Goal: Task Accomplishment & Management: Complete application form

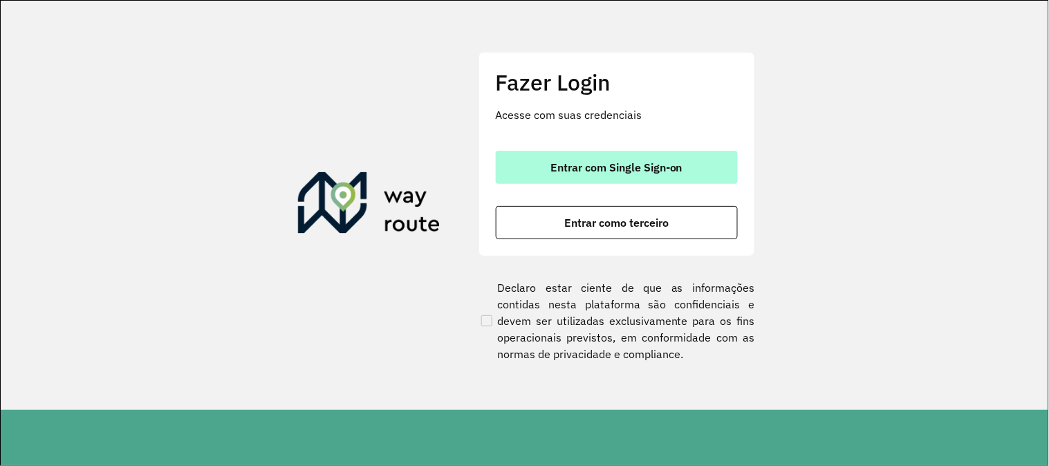
click at [578, 156] on button "Entrar com Single Sign-on" at bounding box center [617, 167] width 242 height 33
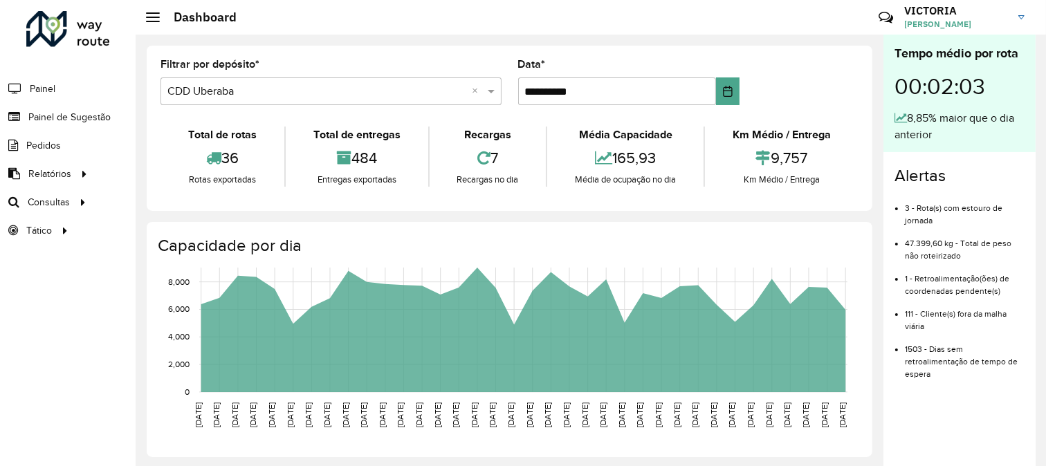
drag, startPoint x: 89, startPoint y: 122, endPoint x: 320, endPoint y: 183, distance: 239.8
click at [89, 121] on span "Painel de Sugestão" at bounding box center [69, 117] width 82 height 15
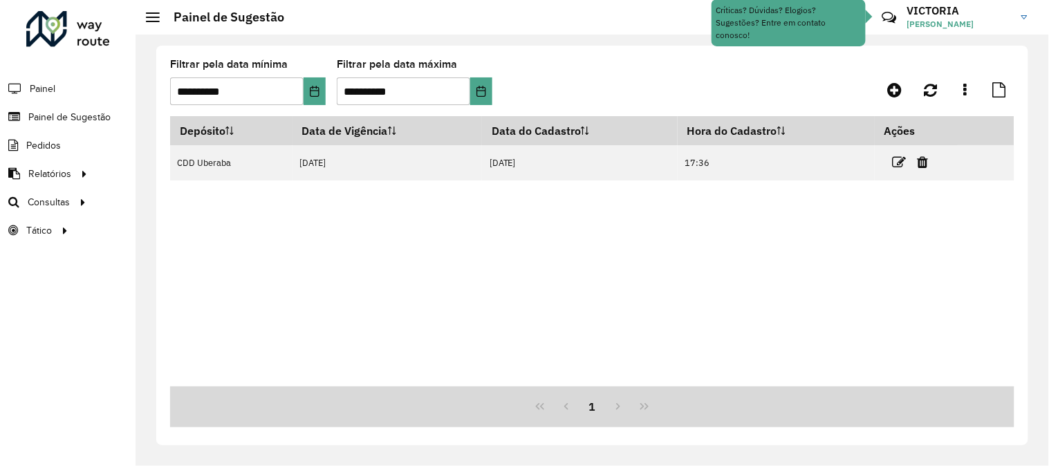
drag, startPoint x: 901, startPoint y: 159, endPoint x: 876, endPoint y: 245, distance: 89.5
click at [900, 160] on icon at bounding box center [900, 163] width 14 height 14
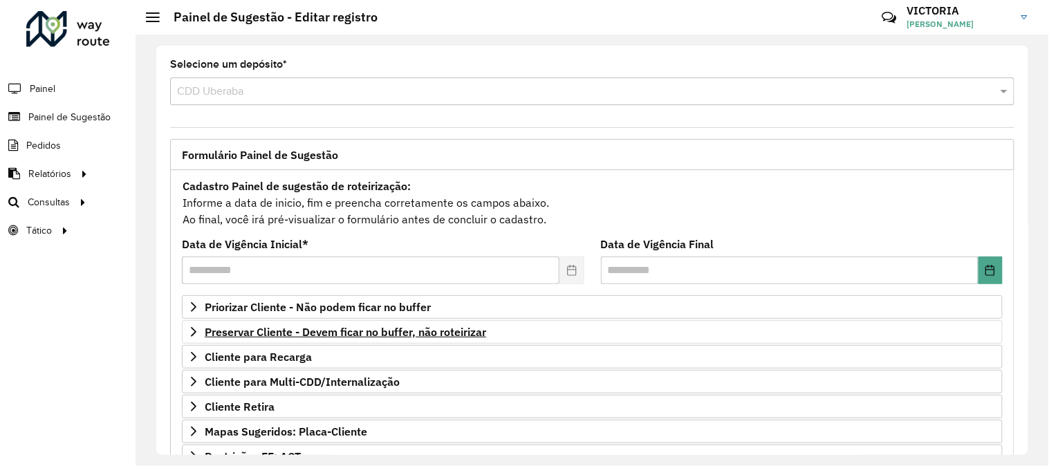
scroll to position [225, 0]
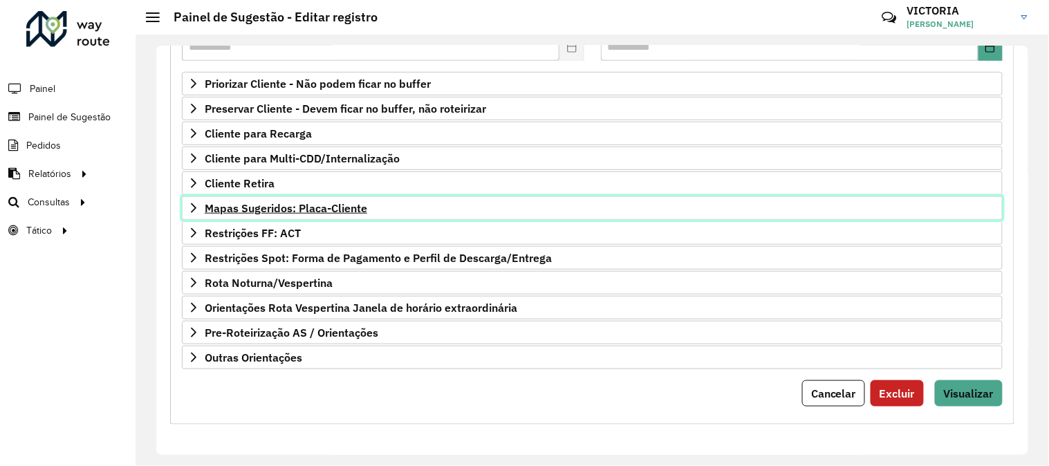
click at [337, 197] on link "Mapas Sugeridos: Placa-Cliente" at bounding box center [592, 208] width 821 height 24
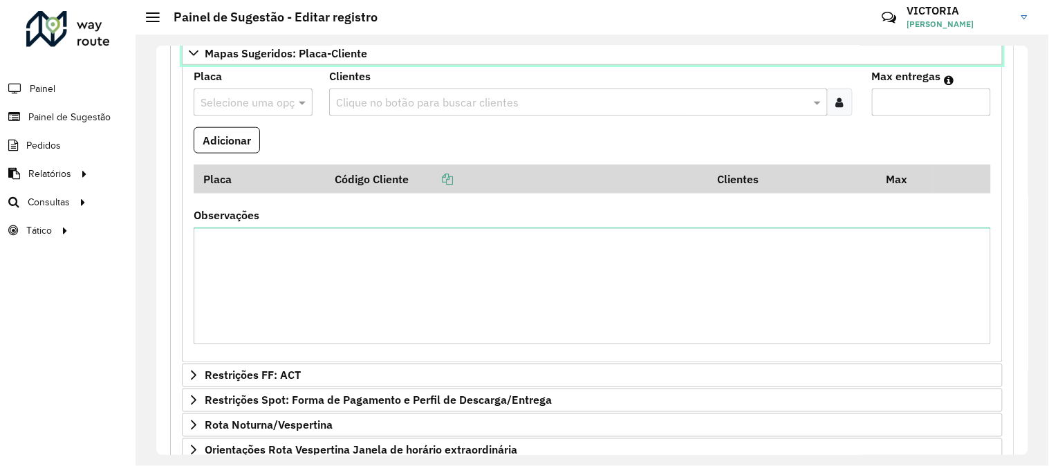
scroll to position [523, 0]
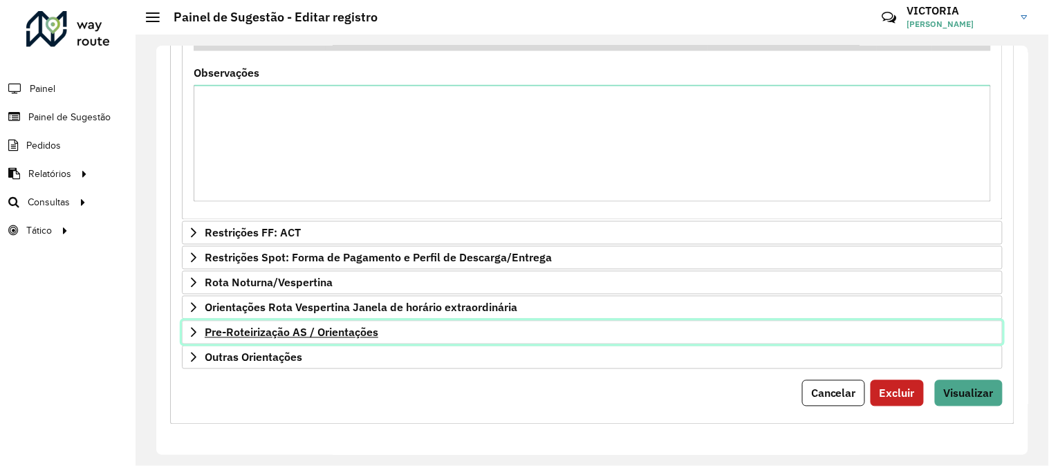
click at [273, 333] on span "Pre-Roteirização AS / Orientações" at bounding box center [292, 332] width 174 height 11
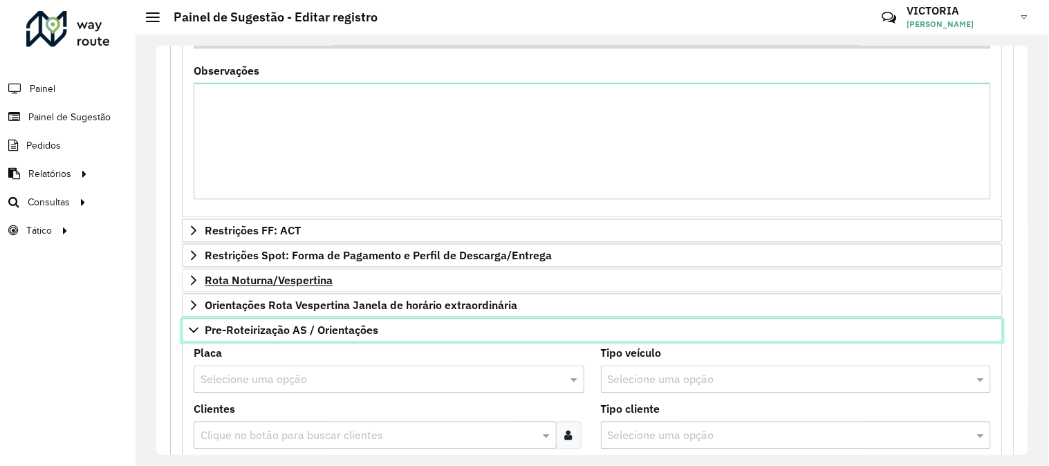
scroll to position [754, 0]
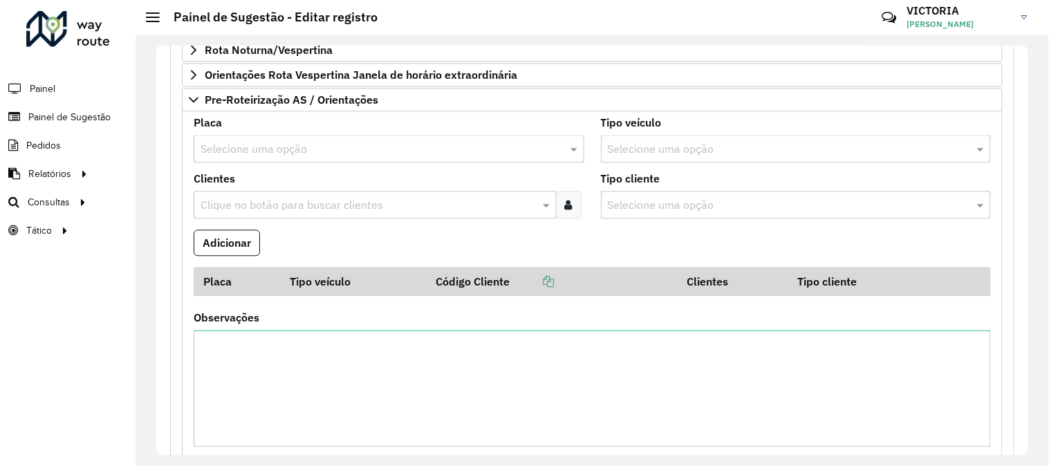
click at [342, 156] on input "text" at bounding box center [375, 149] width 349 height 17
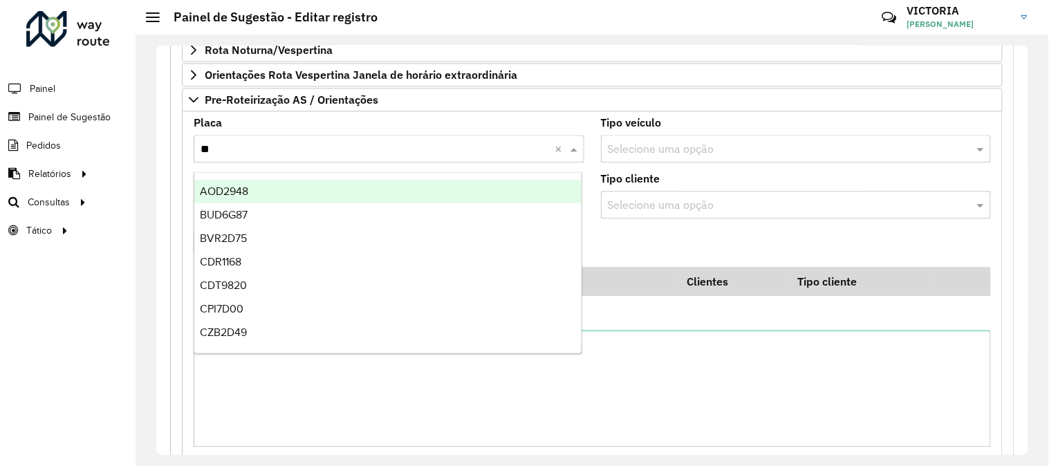
type input "***"
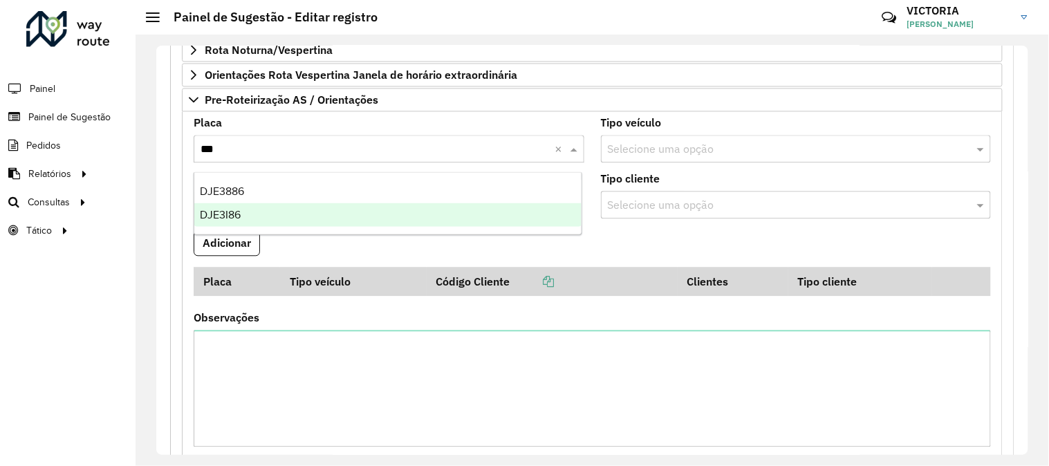
click at [309, 216] on div "DJE3I86" at bounding box center [387, 215] width 387 height 24
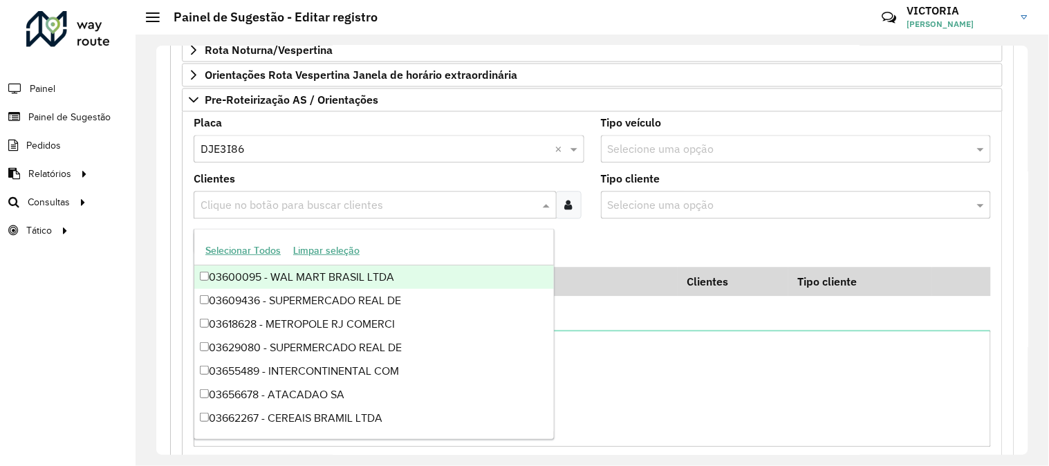
click at [367, 199] on input "text" at bounding box center [368, 205] width 342 height 17
paste input "*****"
type input "*****"
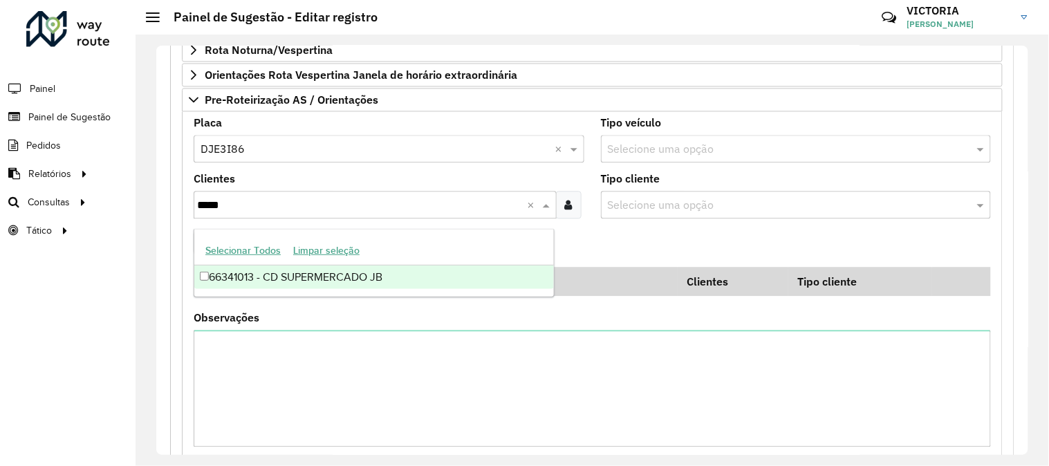
click at [392, 273] on div "66341013 - CD SUPERMERCADO JB" at bounding box center [374, 278] width 360 height 24
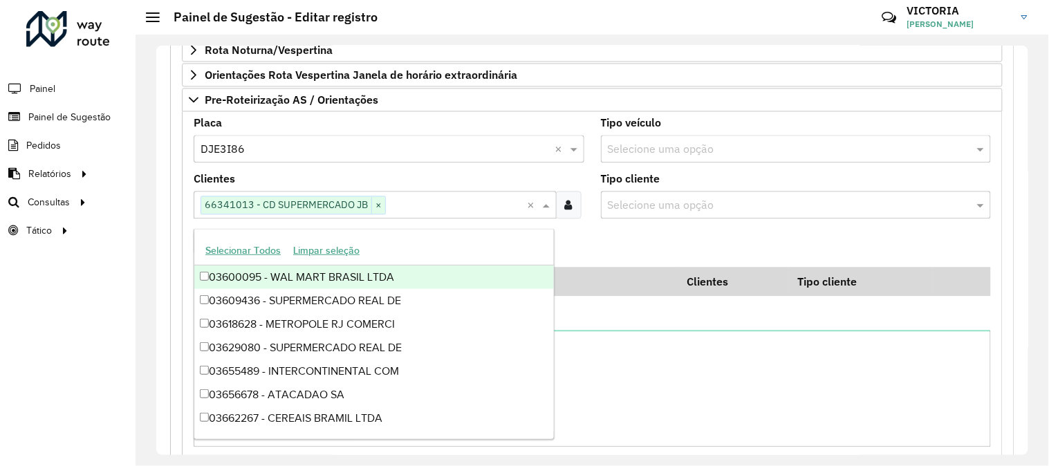
click at [780, 264] on formly-field "Adicionar" at bounding box center [592, 248] width 814 height 37
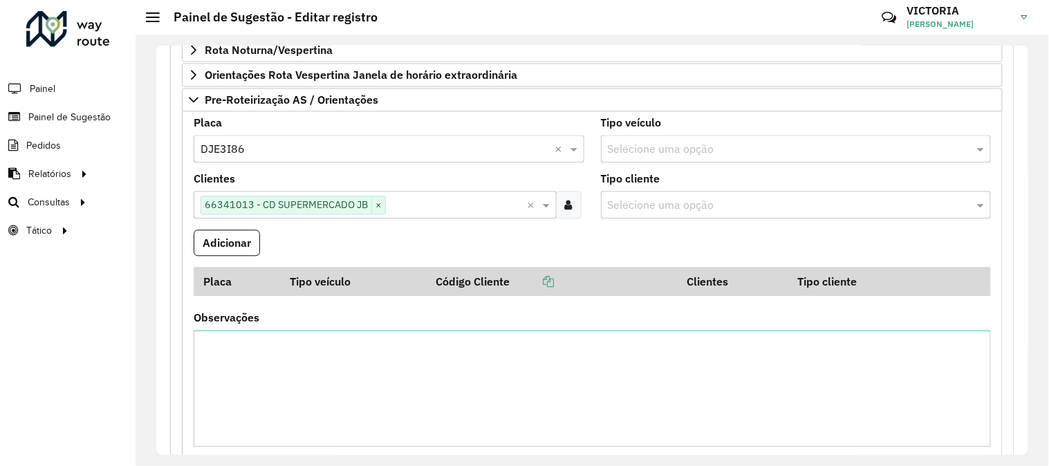
drag, startPoint x: 221, startPoint y: 245, endPoint x: 270, endPoint y: 246, distance: 48.4
click at [221, 244] on button "Adicionar" at bounding box center [227, 243] width 66 height 26
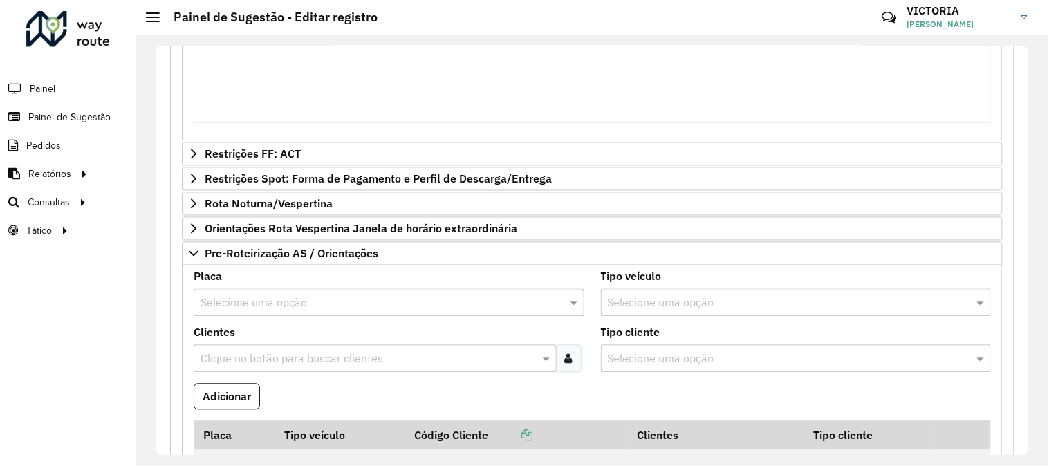
scroll to position [677, 0]
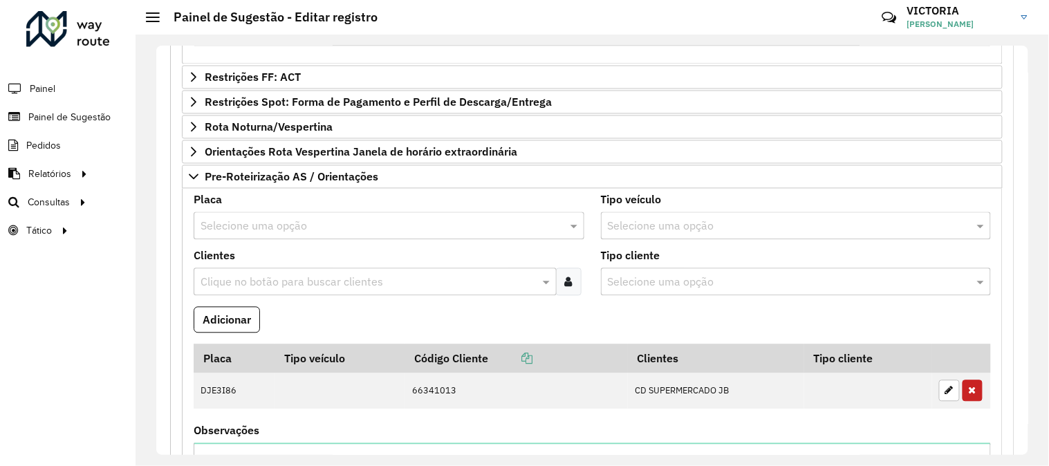
click at [314, 232] on input "text" at bounding box center [375, 227] width 349 height 17
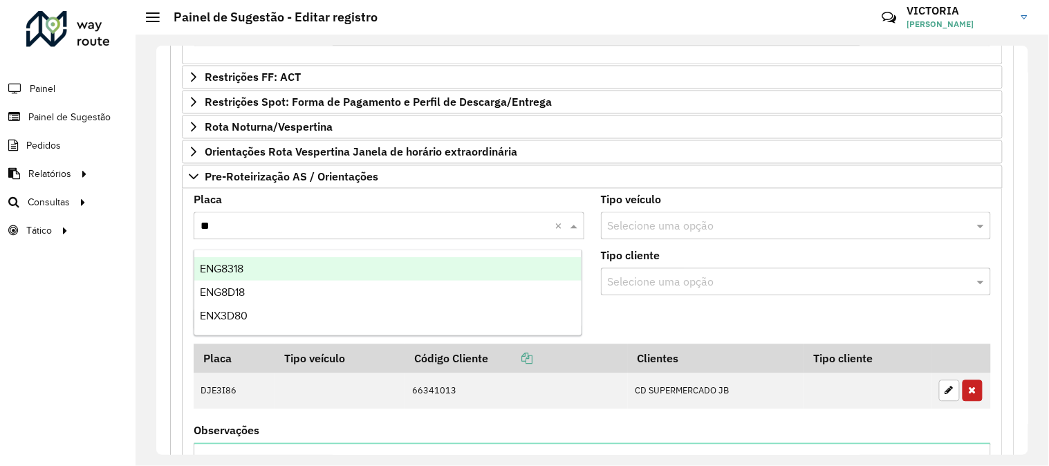
type input "***"
click at [322, 259] on div "ENX3D80" at bounding box center [387, 269] width 387 height 24
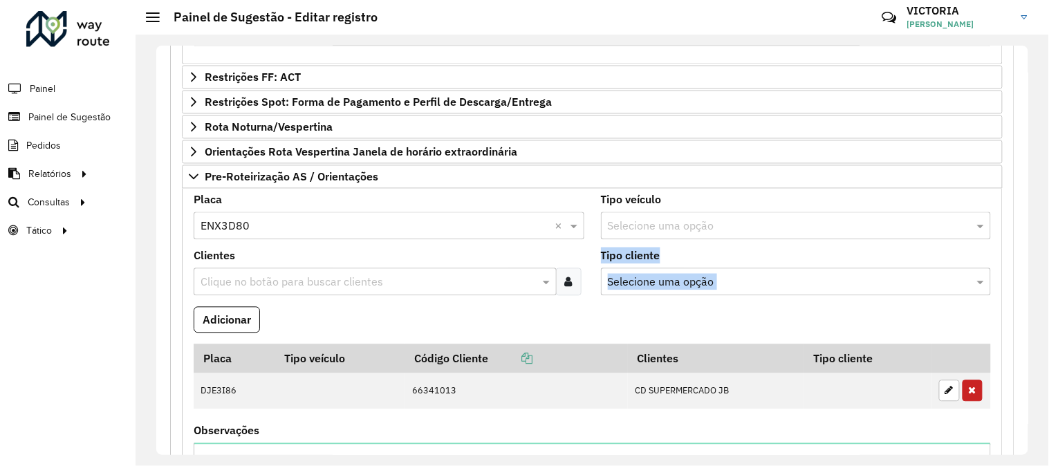
drag, startPoint x: 342, startPoint y: 322, endPoint x: 367, endPoint y: 286, distance: 44.2
click at [364, 291] on formly-group "Placa Selecione uma opção × ENX3D80 × Tipo veículo Selecione uma opção Clientes…" at bounding box center [592, 383] width 814 height 376
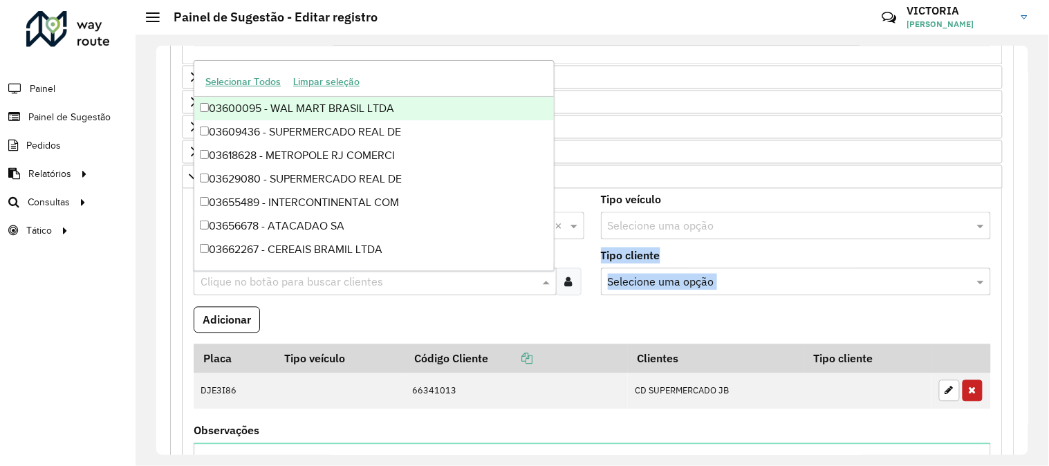
click at [377, 279] on input "text" at bounding box center [368, 283] width 342 height 17
click at [641, 329] on formly-field "Adicionar" at bounding box center [592, 325] width 814 height 37
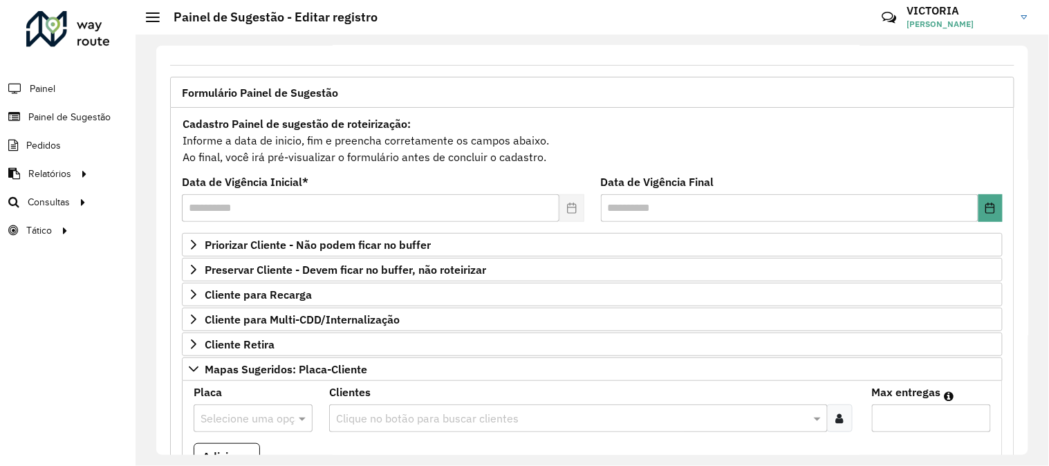
scroll to position [216, 0]
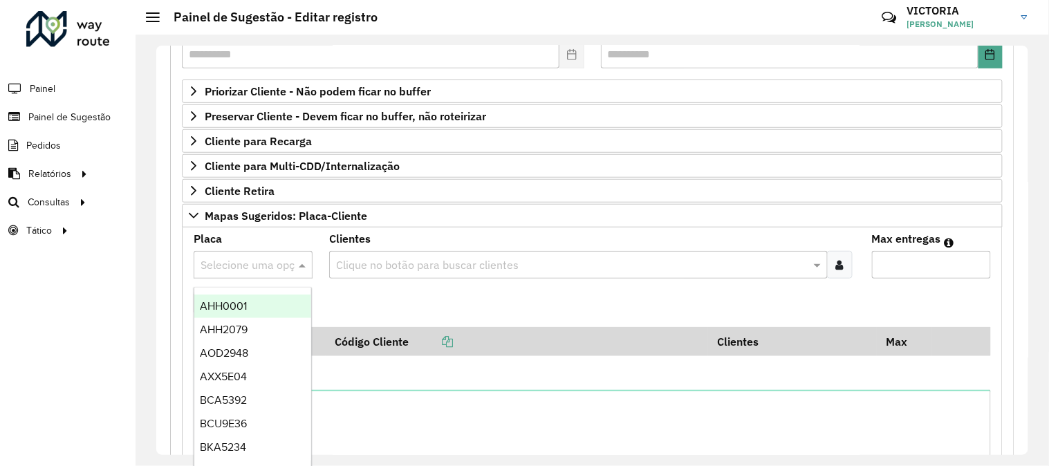
click at [273, 268] on input "text" at bounding box center [239, 265] width 77 height 17
type input "***"
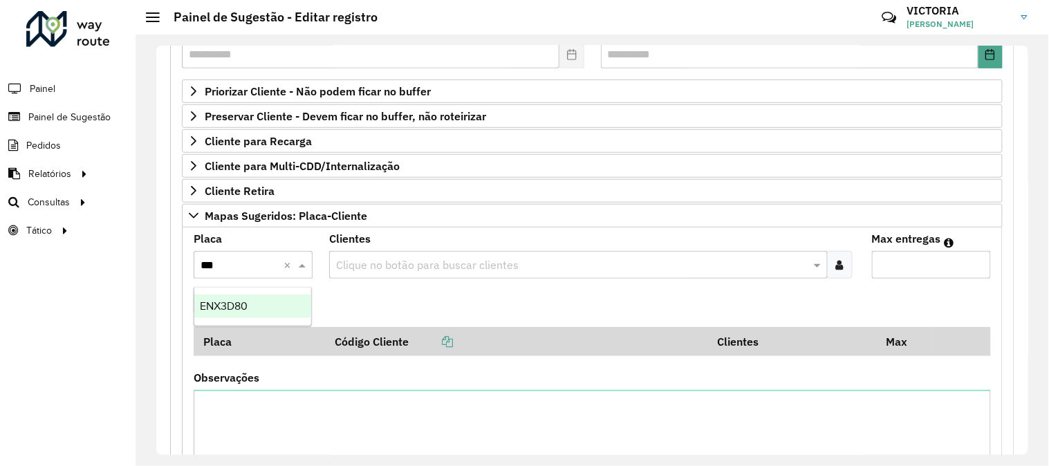
click at [275, 295] on div "ENX3D80" at bounding box center [252, 307] width 117 height 24
click at [493, 265] on input "text" at bounding box center [572, 265] width 478 height 17
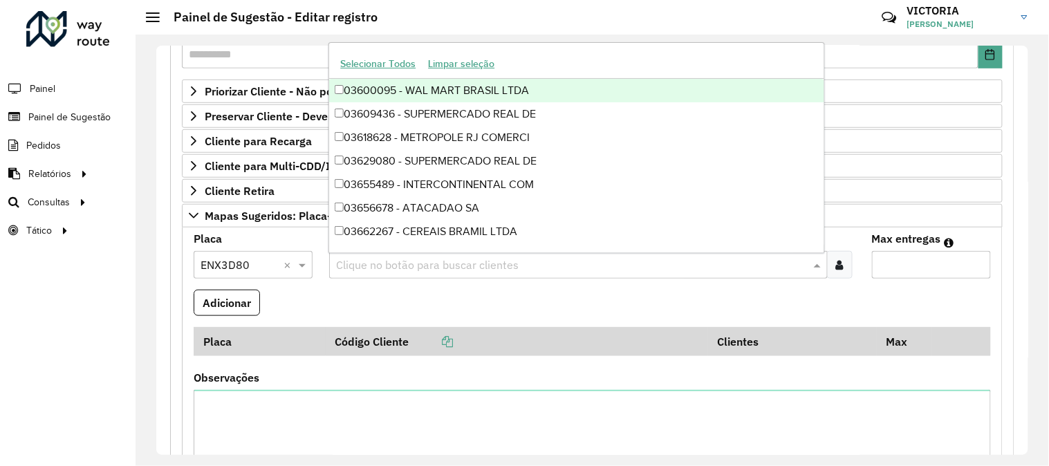
paste input "*****"
type input "*****"
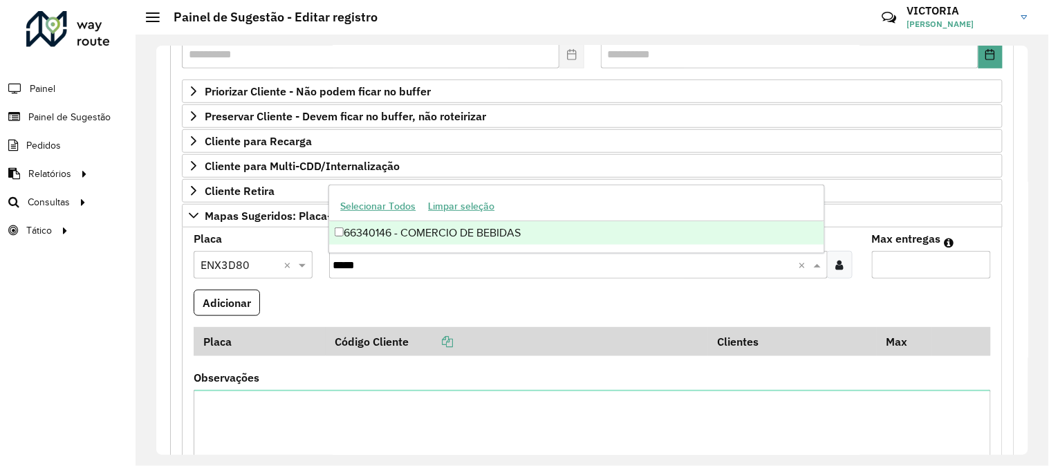
click at [548, 237] on div "66340146 - COMERCIO DE BEBIDAS" at bounding box center [576, 233] width 495 height 24
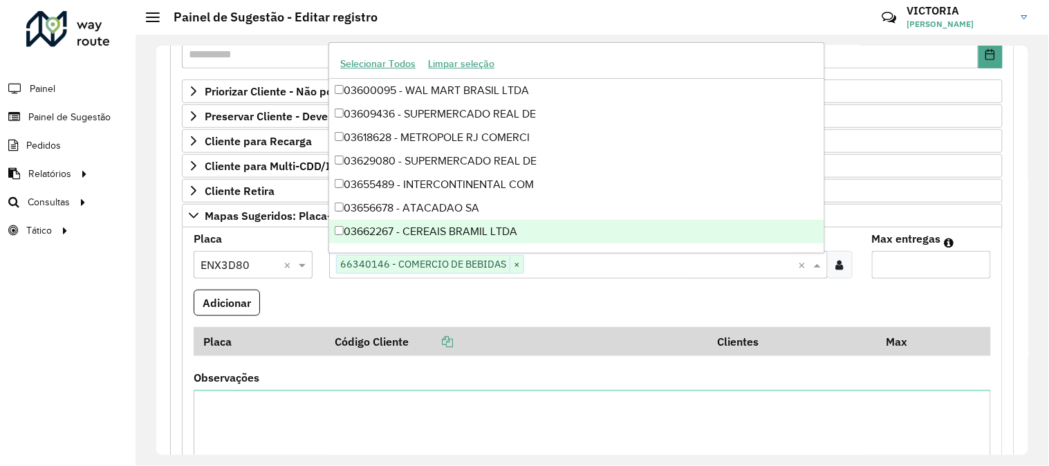
click at [913, 266] on input "Max entregas" at bounding box center [931, 265] width 119 height 28
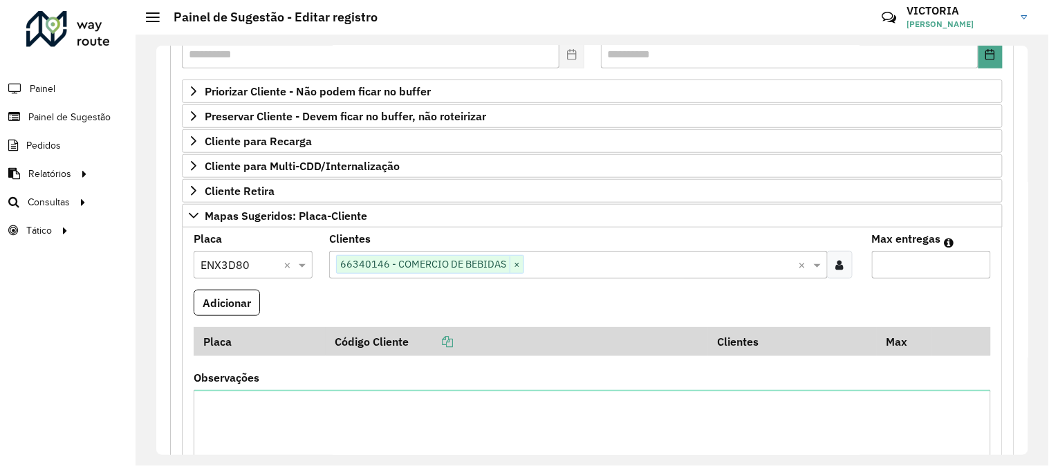
type input "*"
click at [194, 290] on button "Adicionar" at bounding box center [227, 303] width 66 height 26
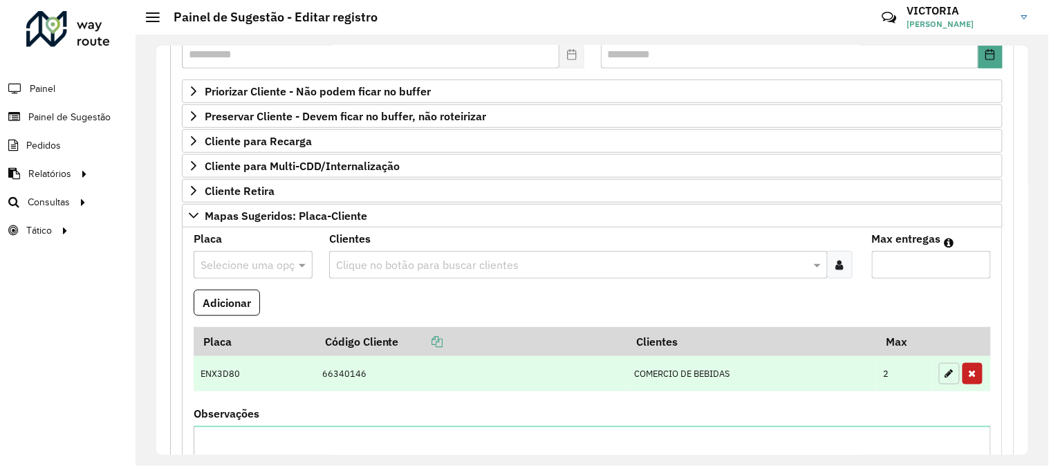
click at [946, 381] on button "button" at bounding box center [949, 373] width 21 height 21
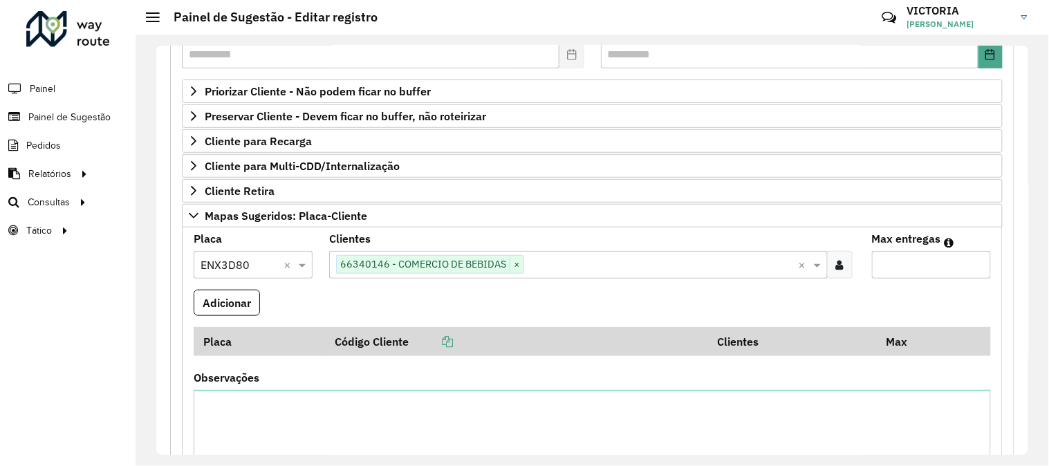
drag, startPoint x: 904, startPoint y: 274, endPoint x: 849, endPoint y: 253, distance: 59.1
click at [849, 253] on formly-group "Placa Selecione uma opção × ENX3D80 × Clientes Clique no botão para buscar clie…" at bounding box center [592, 376] width 814 height 284
type input "*"
click at [226, 309] on button "Adicionar" at bounding box center [227, 303] width 66 height 26
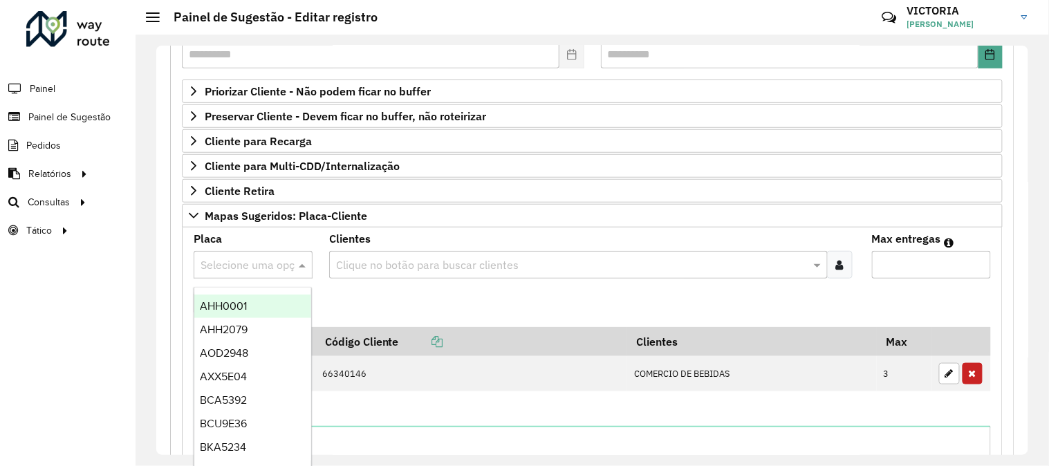
click at [284, 264] on div at bounding box center [253, 265] width 119 height 18
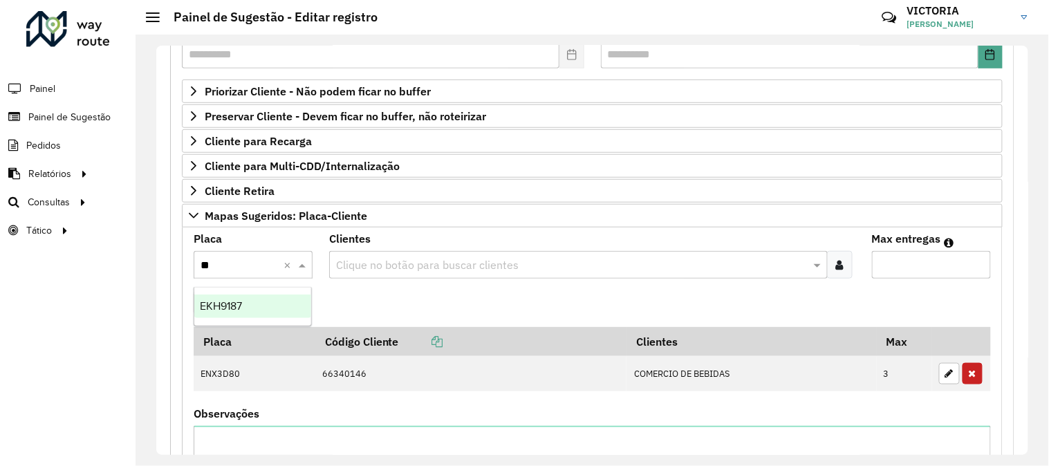
type input "***"
click at [259, 301] on div "EKH9187" at bounding box center [252, 307] width 117 height 24
click at [836, 268] on icon at bounding box center [840, 264] width 8 height 11
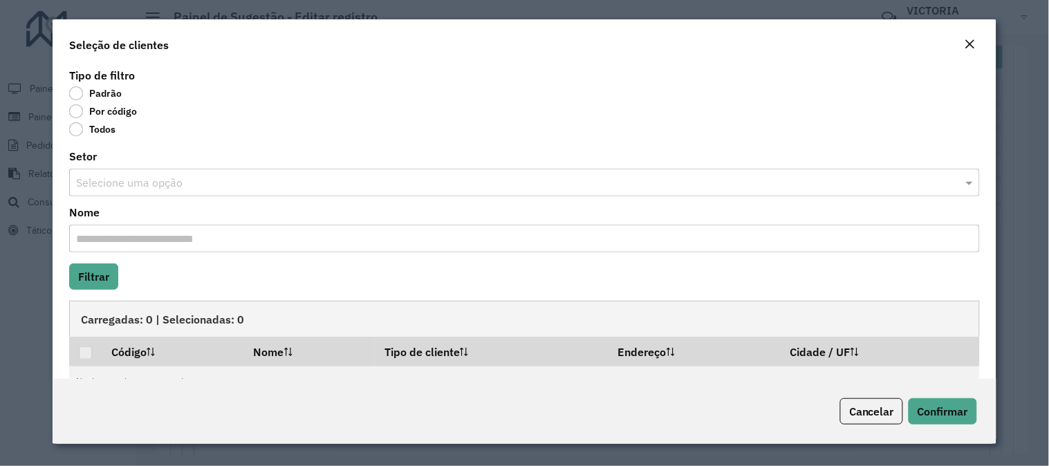
click at [71, 111] on label "Por código" at bounding box center [103, 111] width 68 height 14
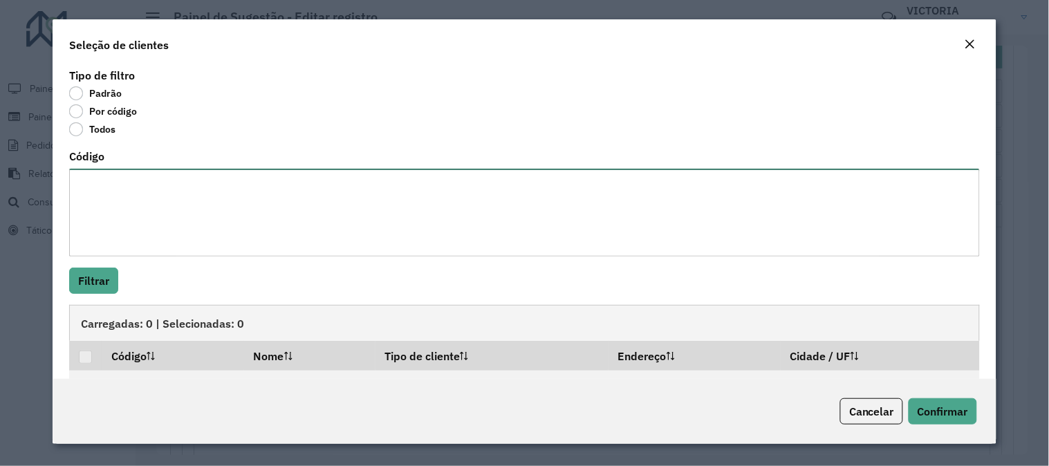
click at [144, 225] on textarea "Código" at bounding box center [524, 213] width 911 height 88
paste textarea "***** ***** ***** *****"
type textarea "***** ***** ***** *****"
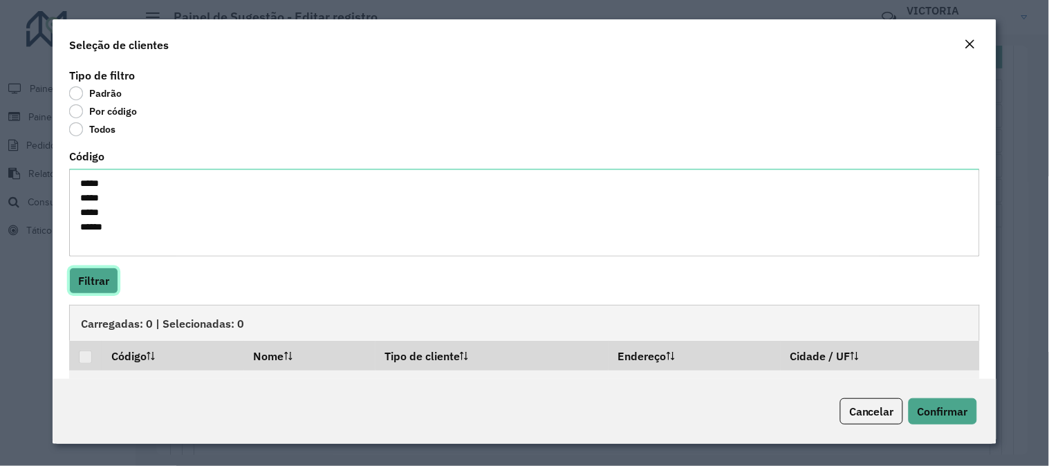
click at [93, 274] on button "Filtrar" at bounding box center [93, 281] width 49 height 26
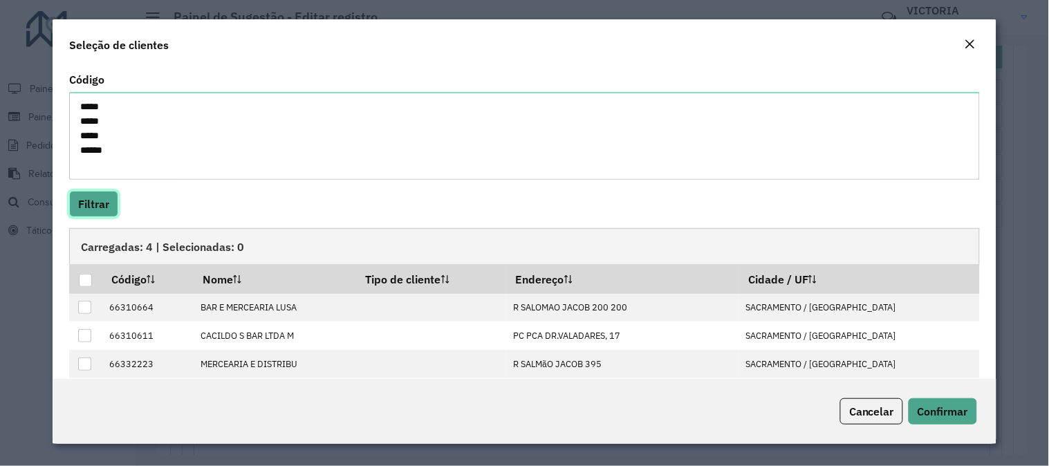
scroll to position [121, 0]
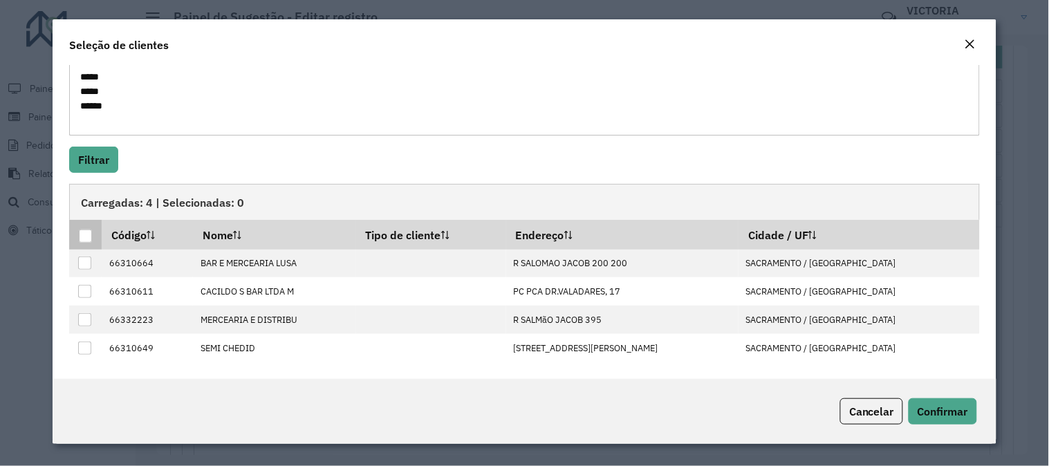
click at [82, 237] on div at bounding box center [85, 236] width 13 height 13
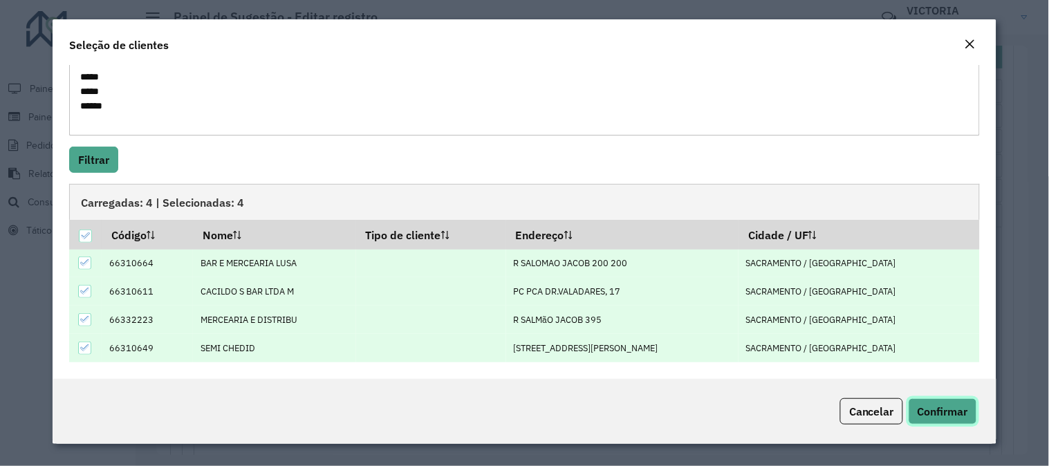
click at [939, 412] on span "Confirmar" at bounding box center [943, 412] width 51 height 14
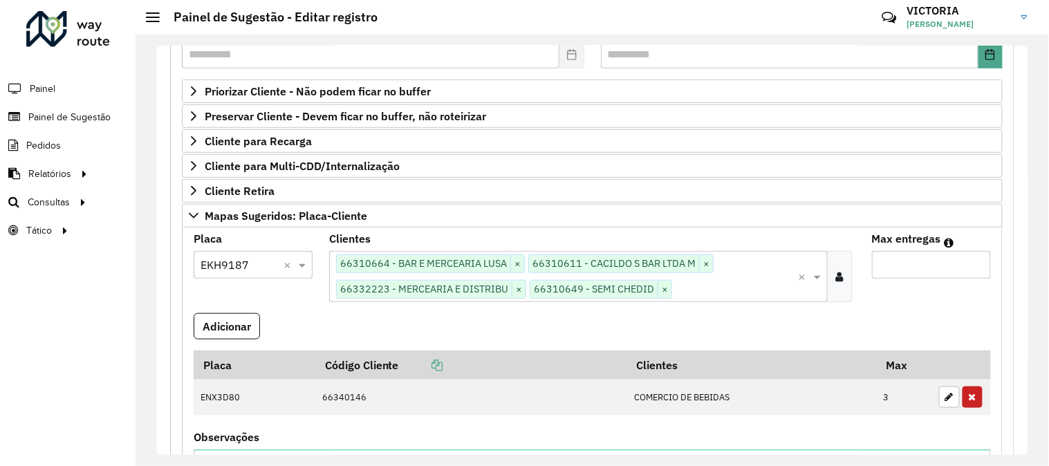
click at [928, 257] on input "Max entregas" at bounding box center [931, 265] width 119 height 28
type input "*"
click at [202, 317] on button "Adicionar" at bounding box center [227, 326] width 66 height 26
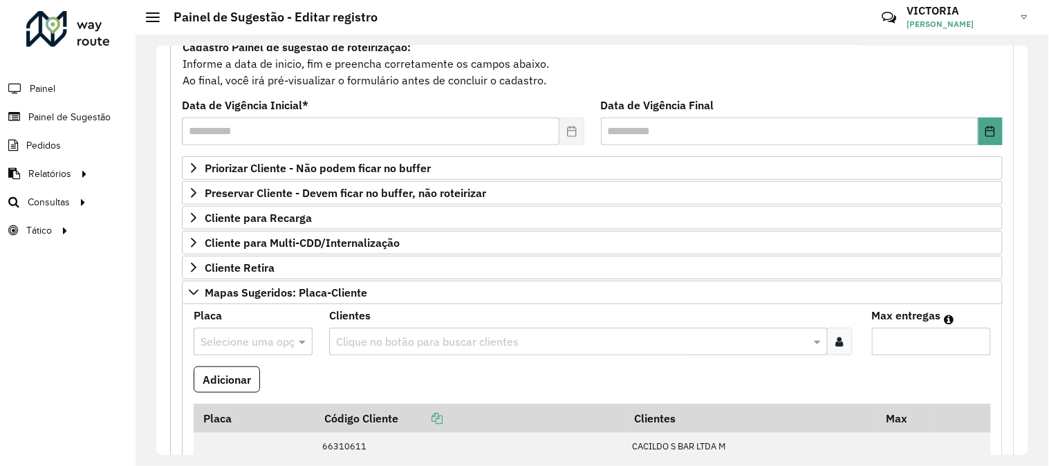
scroll to position [523, 0]
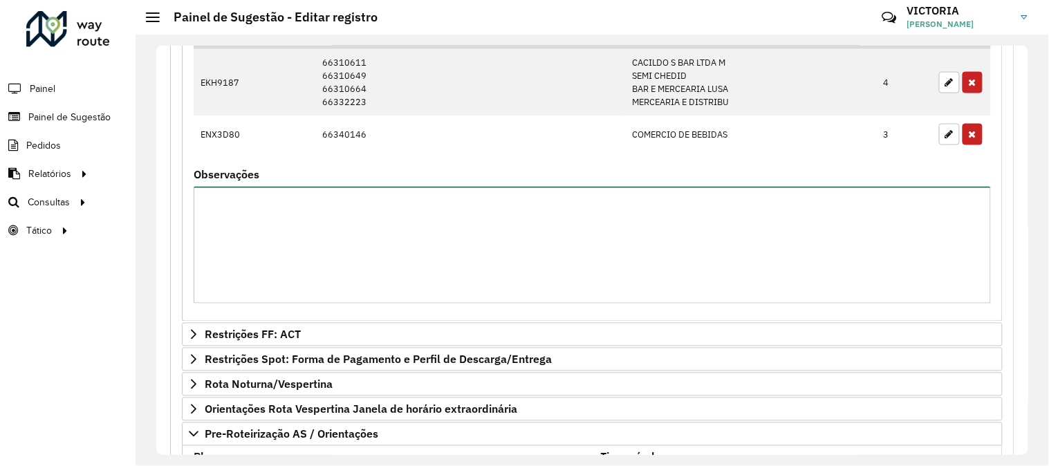
click at [432, 252] on textarea "Observações" at bounding box center [593, 245] width 798 height 117
paste textarea "********"
click at [313, 202] on textarea "**********" at bounding box center [593, 245] width 798 height 117
type textarea "**********"
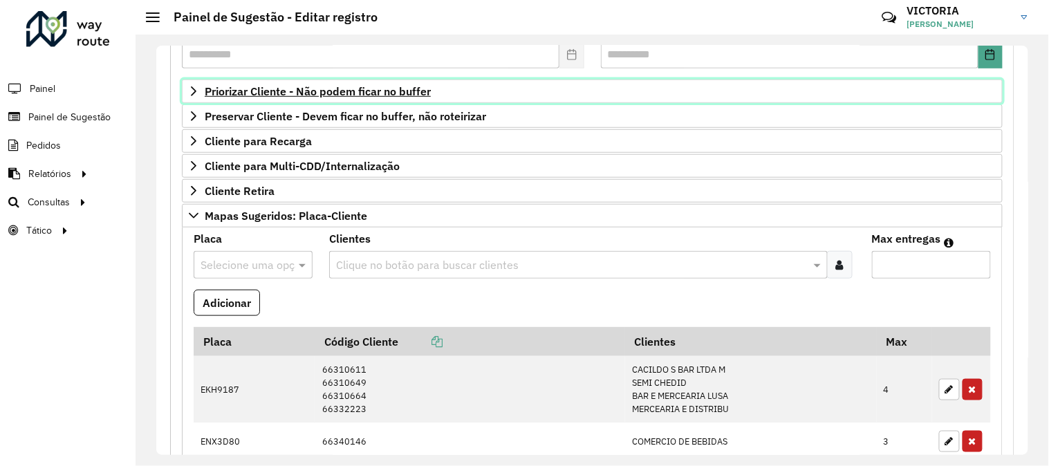
click at [374, 82] on link "Priorizar Cliente - Não podem ficar no buffer" at bounding box center [592, 92] width 821 height 24
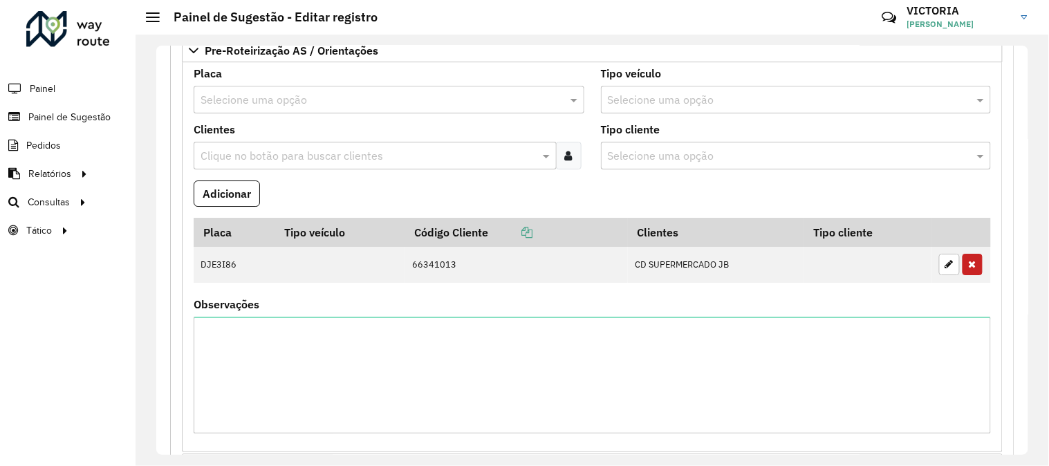
scroll to position [1249, 0]
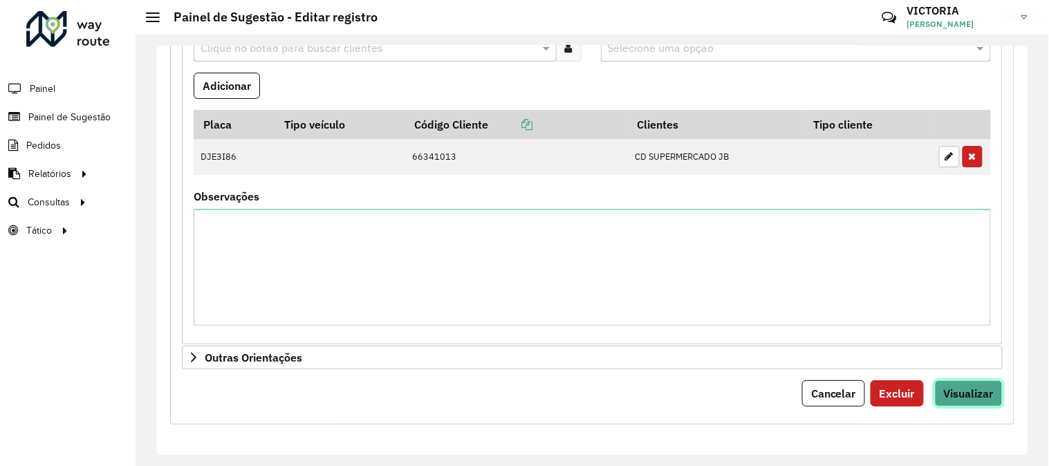
click at [987, 396] on span "Visualizar" at bounding box center [969, 394] width 50 height 14
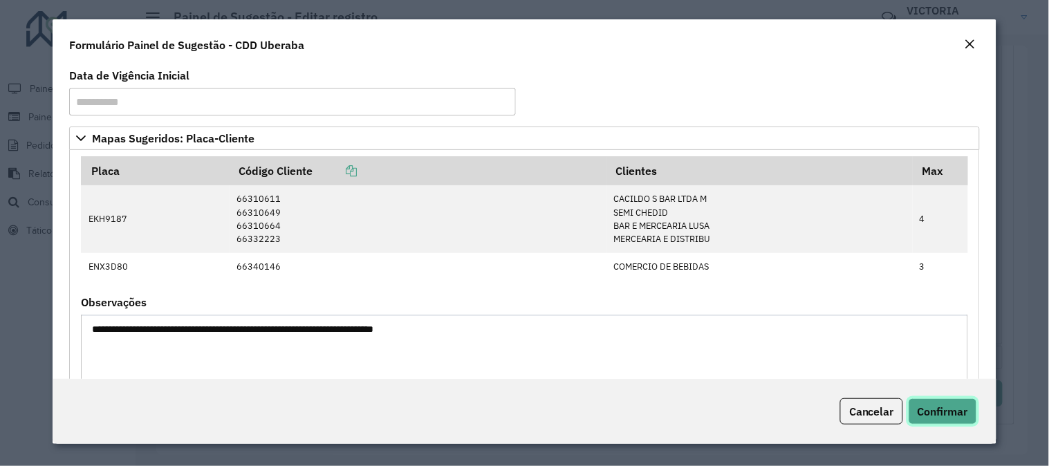
click at [946, 414] on span "Confirmar" at bounding box center [943, 412] width 51 height 14
